Goal: Feedback & Contribution: Submit feedback/report problem

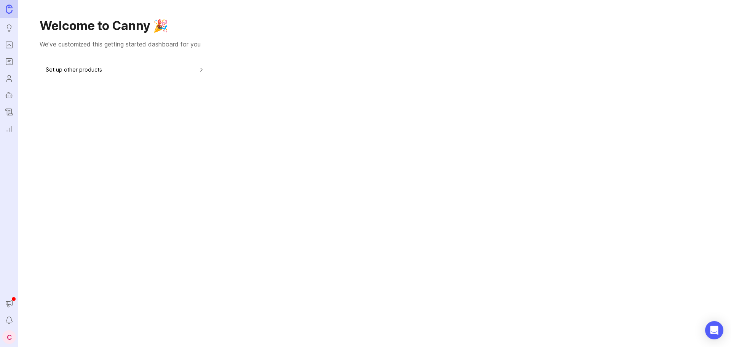
click at [11, 49] on icon "Portal" at bounding box center [9, 44] width 8 height 9
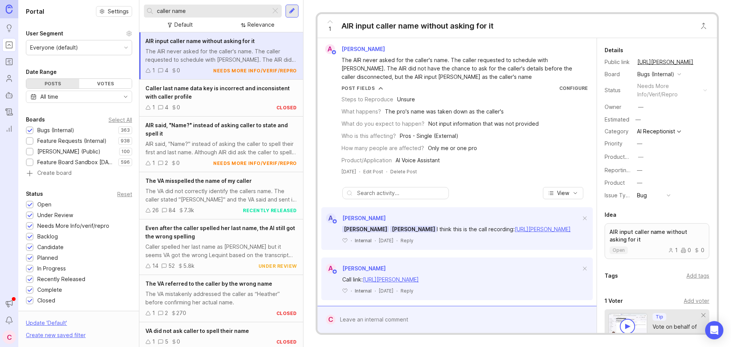
click at [247, 11] on input "caller name" at bounding box center [212, 11] width 111 height 8
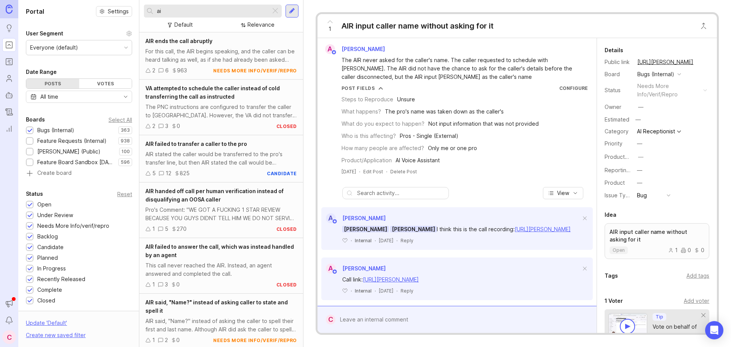
type input "a"
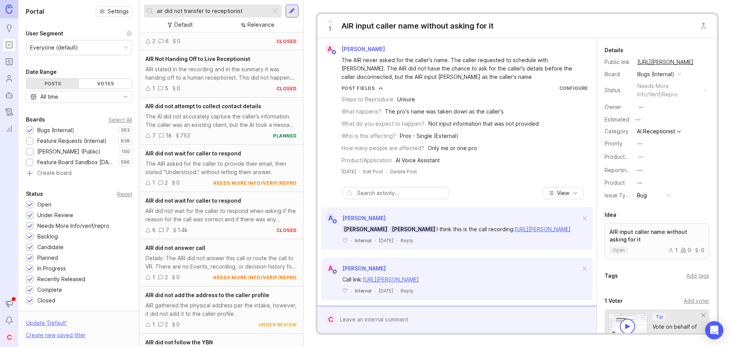
scroll to position [38, 0]
type input "air did not transfer to receptionist"
click at [219, 75] on div "AIR stated in the recording and in the summary it was handing off to a human re…" at bounding box center [222, 73] width 152 height 17
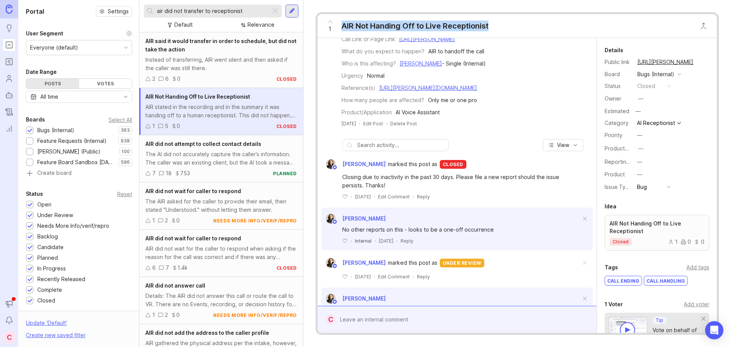
drag, startPoint x: 499, startPoint y: 25, endPoint x: 344, endPoint y: 19, distance: 155.1
click at [344, 19] on div "1 AIR Not Handing Off to Live Receptionist" at bounding box center [518, 26] width 400 height 24
copy div "AIR Not Handing Off to Live Receptionist"
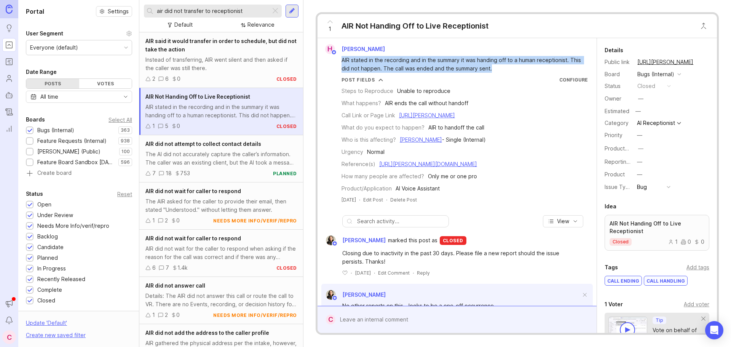
drag, startPoint x: 505, startPoint y: 67, endPoint x: 341, endPoint y: 58, distance: 164.1
click at [342, 58] on div "AIR stated in the recording and in the summary it was handing off to a human re…" at bounding box center [462, 64] width 240 height 17
copy div "AIR stated in the recording and in the summary it was handing off to a human re…"
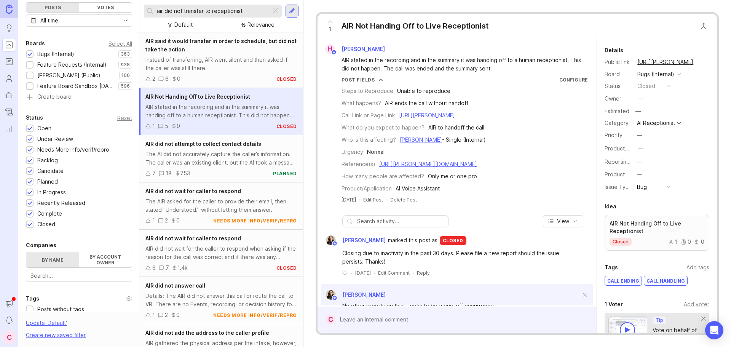
scroll to position [38, 0]
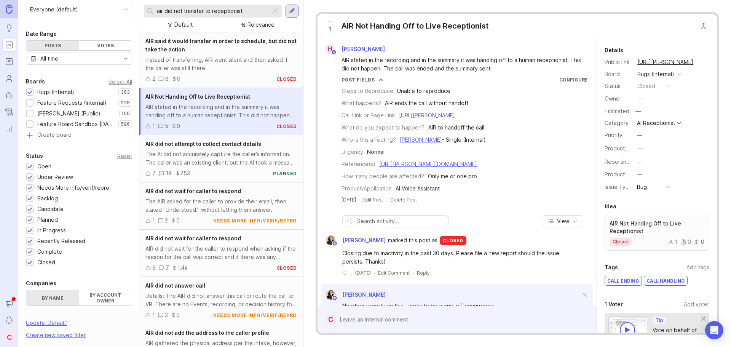
click at [240, 10] on input "air did not transfer to receptionist" at bounding box center [212, 11] width 111 height 8
click at [258, 12] on input "air did not transfer to receptionist" at bounding box center [212, 11] width 111 height 8
click at [249, 14] on input "air did not transfer to receptionist" at bounding box center [212, 11] width 111 height 8
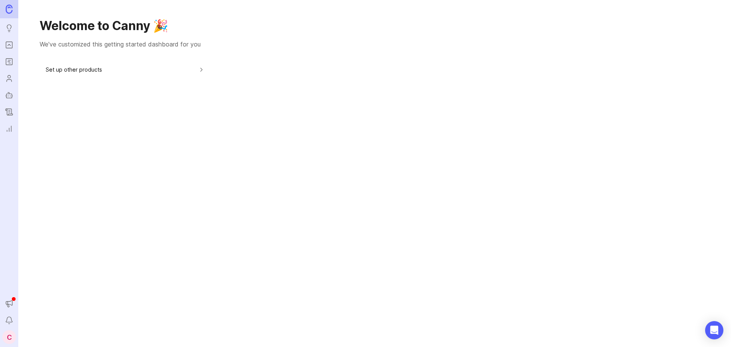
click at [5, 45] on icon "Portal" at bounding box center [9, 44] width 8 height 9
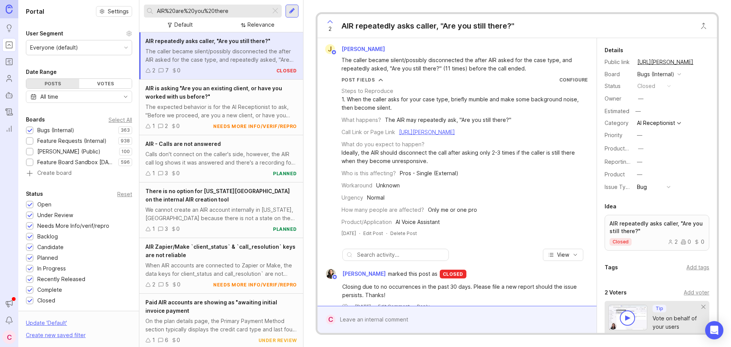
click at [11, 7] on img at bounding box center [9, 9] width 7 height 9
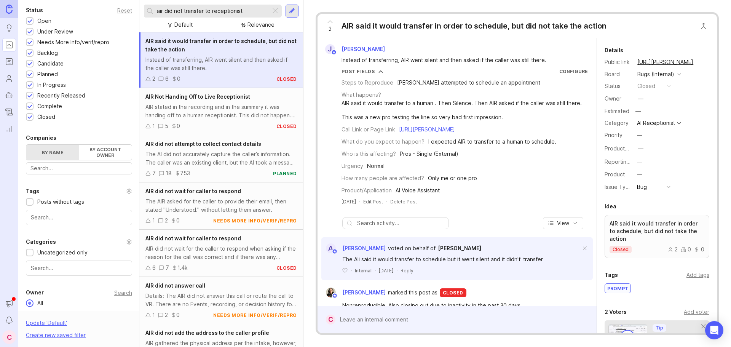
scroll to position [190, 0]
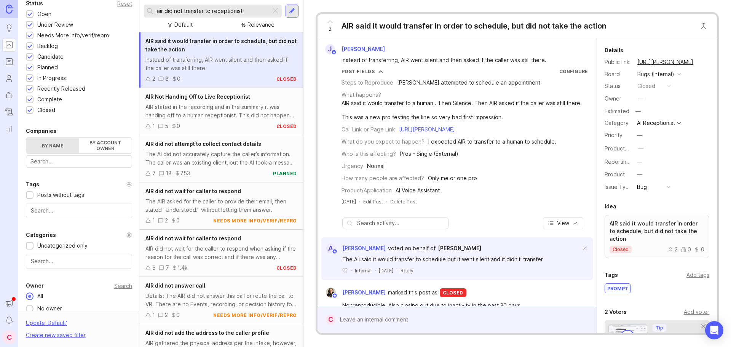
click at [6, 342] on div "C" at bounding box center [9, 337] width 14 height 14
click at [55, 336] on div "Logout" at bounding box center [58, 334] width 76 height 12
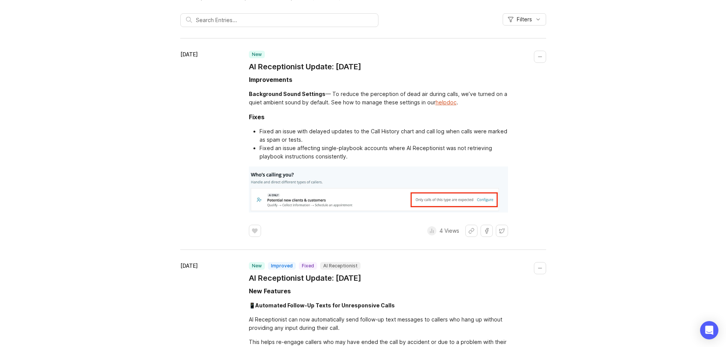
scroll to position [76, 0]
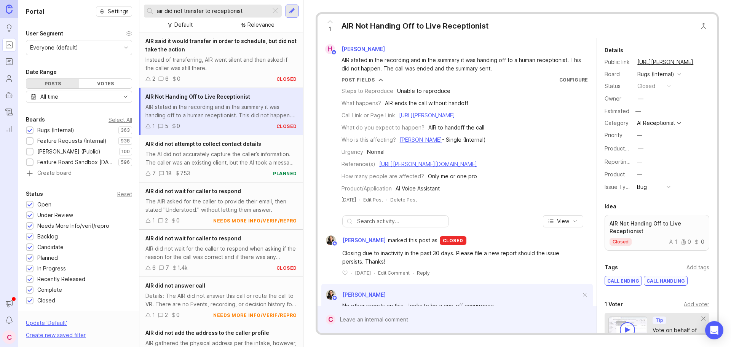
click at [275, 13] on div at bounding box center [275, 11] width 9 height 10
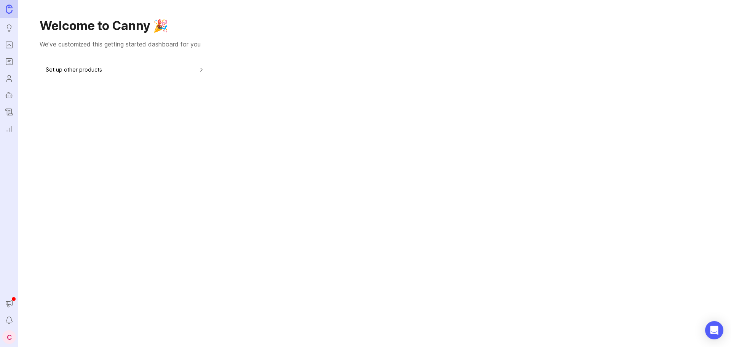
click at [10, 41] on icon "Portal" at bounding box center [9, 44] width 8 height 9
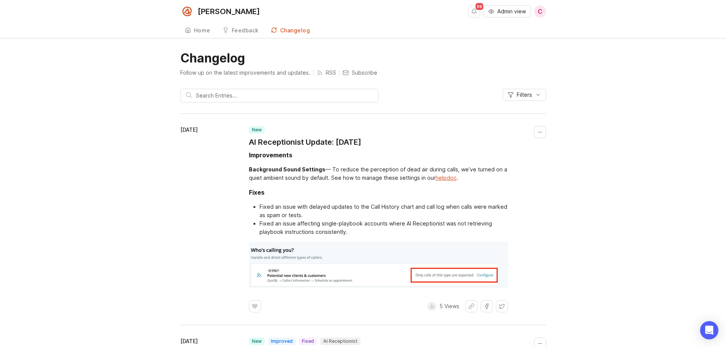
click at [244, 28] on div "Feedback" at bounding box center [245, 30] width 27 height 5
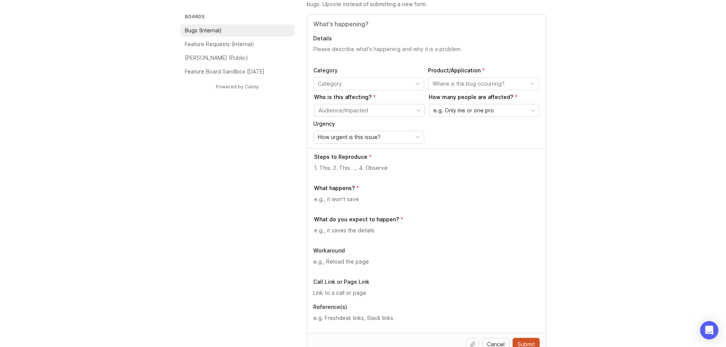
scroll to position [76, 0]
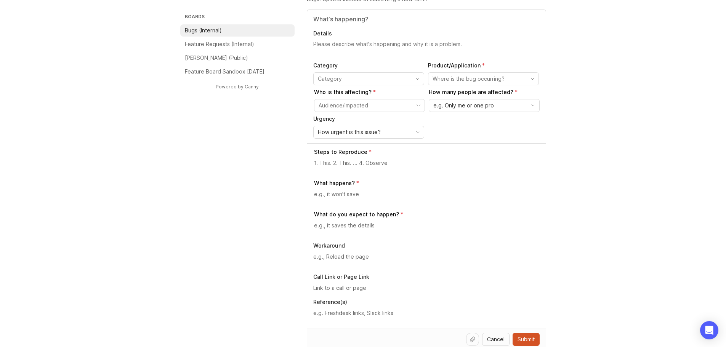
click at [344, 76] on input "toggle menu" at bounding box center [364, 79] width 93 height 8
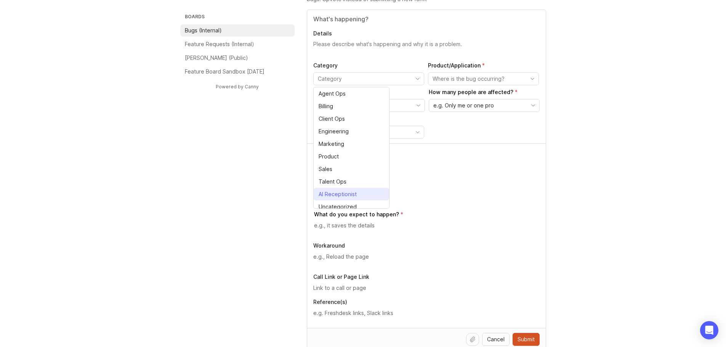
click at [352, 198] on li "AI Receptionist" at bounding box center [351, 194] width 75 height 13
type input "AI Receptionist"
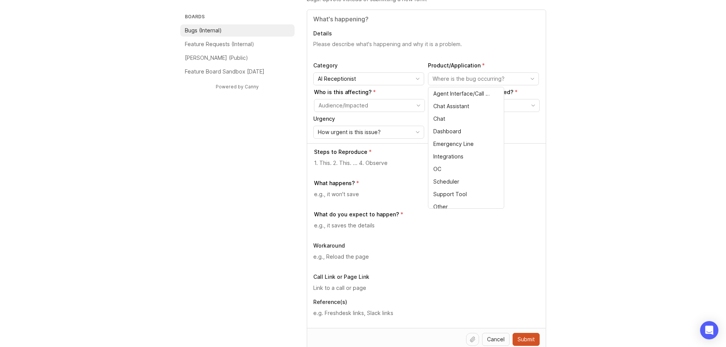
click at [486, 79] on input "toggle menu" at bounding box center [478, 79] width 93 height 8
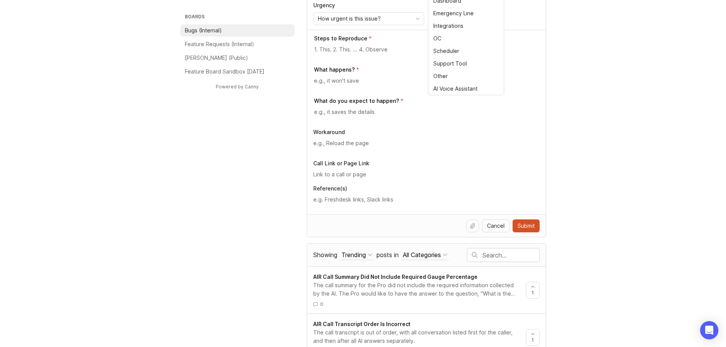
scroll to position [190, 0]
click at [469, 83] on li "AI Voice Assistant" at bounding box center [465, 88] width 75 height 13
type input "AI Voice Assistant"
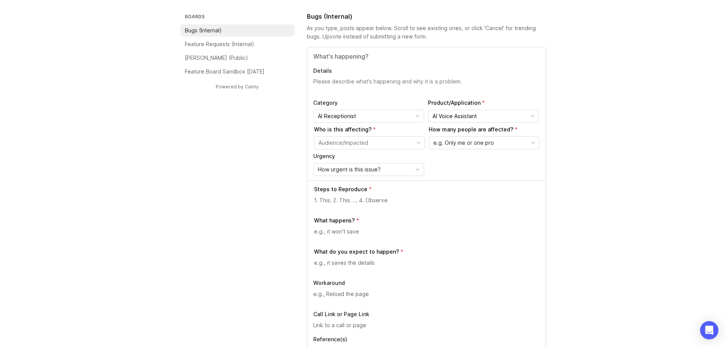
scroll to position [38, 0]
click at [348, 141] on input "toggle menu" at bounding box center [364, 143] width 93 height 8
click at [355, 160] on span "[PERSON_NAME] - Single (Internal)" at bounding box center [348, 158] width 59 height 8
type input "[PERSON_NAME] - Single (Internal)"
click at [467, 148] on div "e.g. Only me or one pro" at bounding box center [478, 144] width 98 height 12
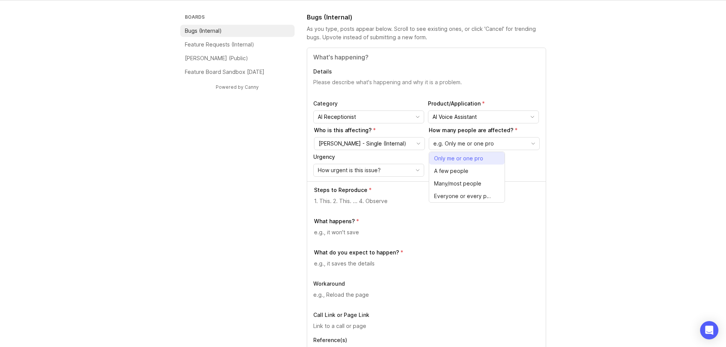
click at [446, 157] on span "Only me or one pro" at bounding box center [458, 158] width 49 height 8
click at [391, 169] on div "How urgent is this issue?" at bounding box center [363, 170] width 98 height 12
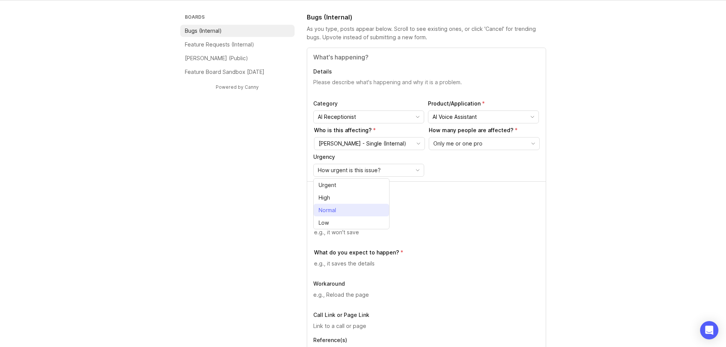
click at [337, 212] on span "Normal" at bounding box center [328, 210] width 21 height 8
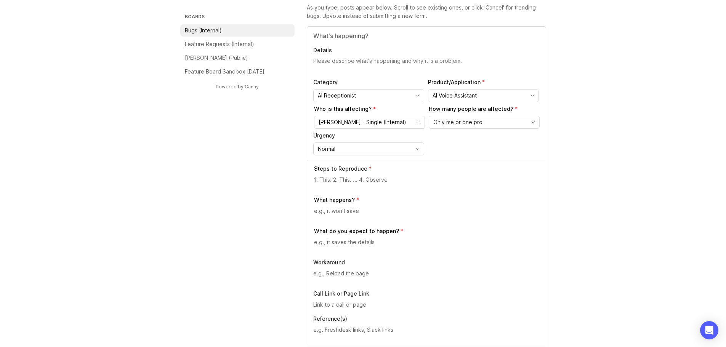
scroll to position [76, 0]
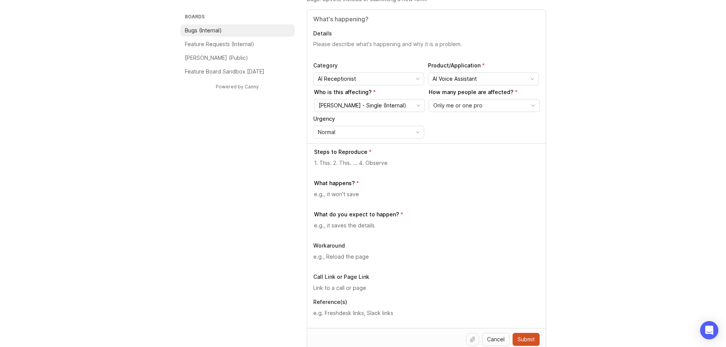
click at [374, 166] on textarea at bounding box center [427, 163] width 226 height 8
type textarea "Unable to reproduce"
type textarea "AIR ends the call without handoff"
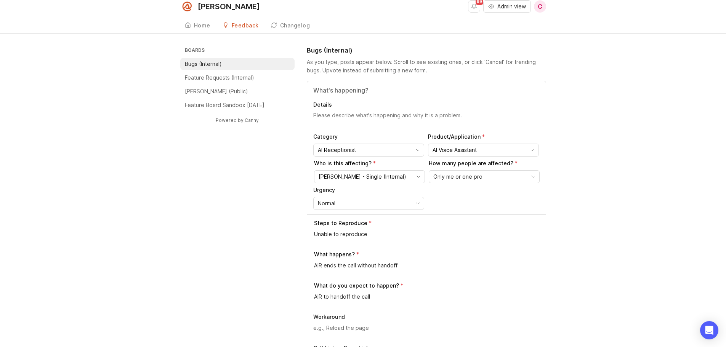
scroll to position [0, 0]
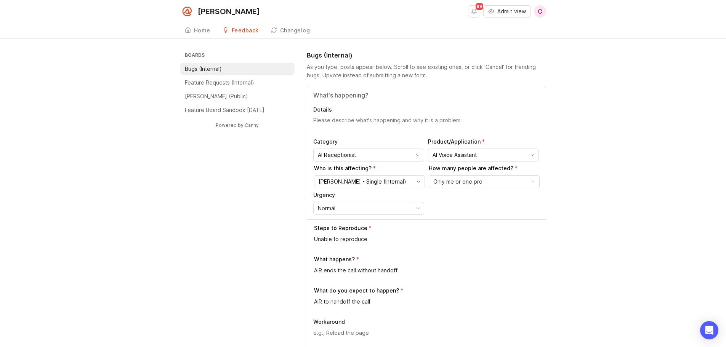
type textarea "AIR to handoff the call"
click at [370, 94] on input "Title" at bounding box center [426, 95] width 226 height 9
type input "AIR Not Handing Off to Live Receptionist"
click at [359, 119] on textarea "Details" at bounding box center [426, 124] width 226 height 15
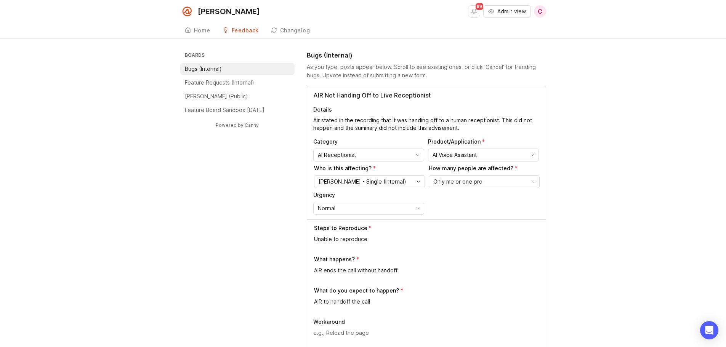
click at [334, 128] on textarea "Air stated in the recording that it was handing off to a human receptionist. Th…" at bounding box center [426, 124] width 226 height 15
click at [516, 127] on textarea "Air stated in the recording that it was handing off to a human receptionist. Th…" at bounding box center [426, 124] width 226 height 15
type textarea "Air stated in the recording that it was handing off to a human receptionist. Th…"
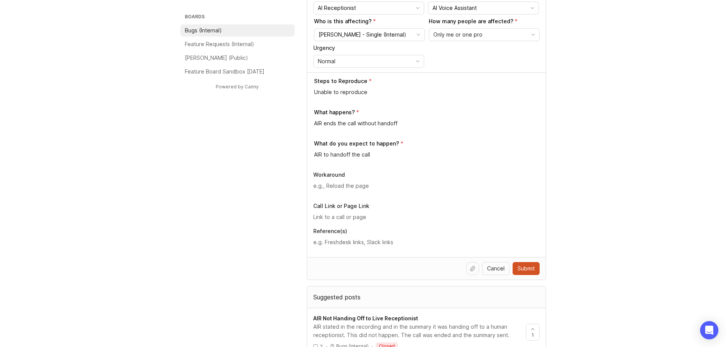
scroll to position [190, 0]
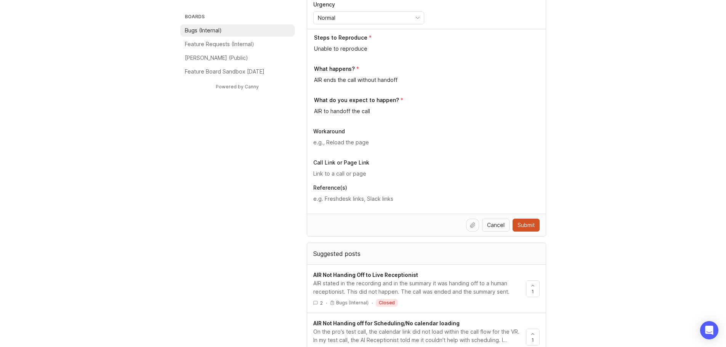
click at [355, 143] on textarea at bounding box center [426, 142] width 226 height 8
click at [332, 173] on input "text" at bounding box center [426, 174] width 226 height 8
paste input "[URL][PERSON_NAME]"
type input "[URL][PERSON_NAME]"
click at [341, 202] on textarea at bounding box center [426, 199] width 226 height 8
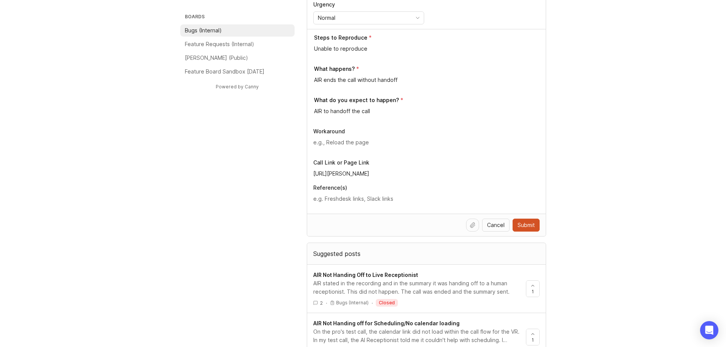
click at [347, 201] on textarea at bounding box center [426, 199] width 226 height 8
paste textarea "[URL][PERSON_NAME][DOMAIN_NAME]"
type textarea "[URL][PERSON_NAME][DOMAIN_NAME]"
click at [351, 142] on textarea at bounding box center [426, 142] width 226 height 8
click at [526, 228] on span "Submit" at bounding box center [525, 225] width 17 height 8
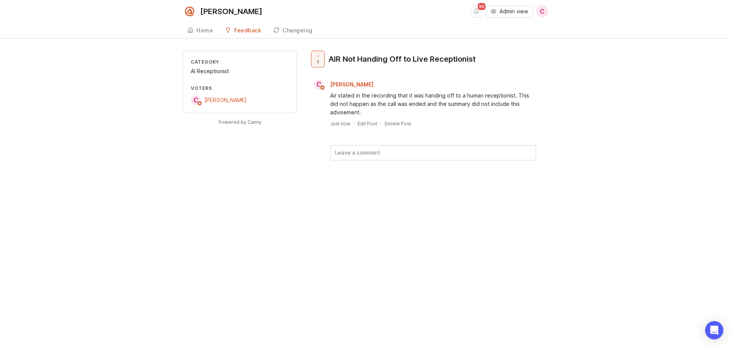
click at [429, 60] on div "AIR Not Handing Off to Live Receptionist" at bounding box center [402, 59] width 147 height 11
click at [373, 94] on div "Air stated in the recording that it was handing off to a human receptionist. Th…" at bounding box center [433, 103] width 206 height 25
click at [364, 86] on span "[PERSON_NAME]" at bounding box center [351, 84] width 43 height 6
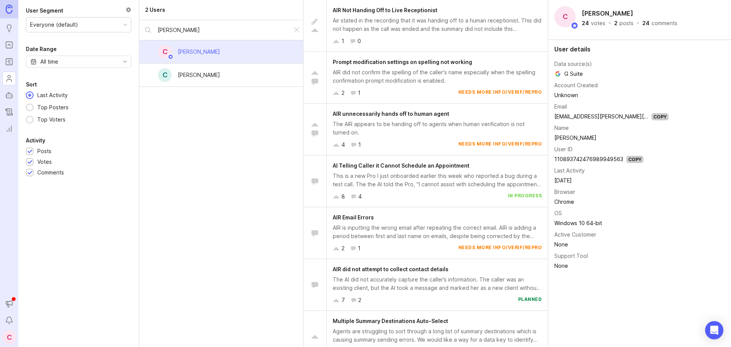
click at [453, 26] on div "Air stated in the recording that it was handing off to a human receptionist. Th…" at bounding box center [437, 24] width 209 height 17
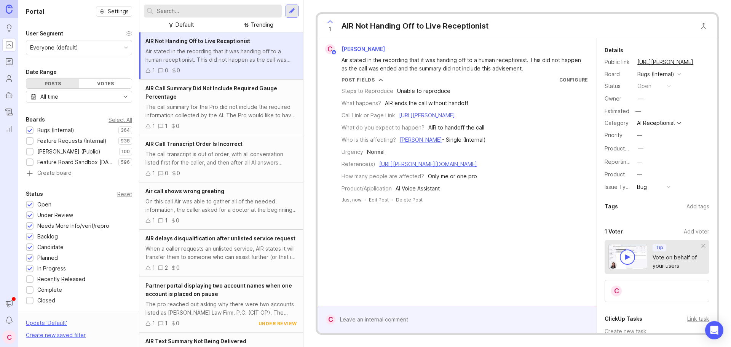
click at [393, 324] on div at bounding box center [463, 319] width 254 height 14
